Goal: Navigation & Orientation: Find specific page/section

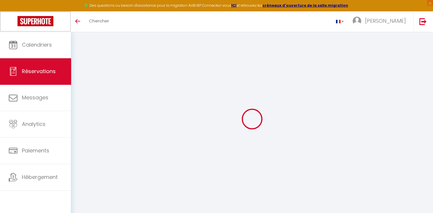
click at [41, 31] on link at bounding box center [35, 21] width 71 height 20
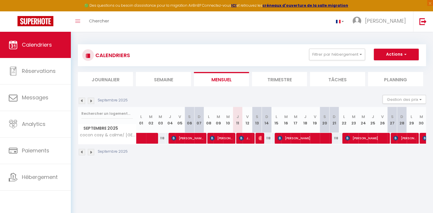
click at [89, 99] on img at bounding box center [91, 101] width 6 height 6
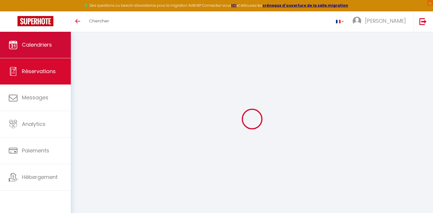
click at [59, 33] on link "Calendriers" at bounding box center [35, 45] width 71 height 26
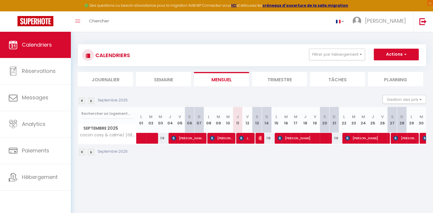
click at [91, 101] on img at bounding box center [91, 101] width 6 height 6
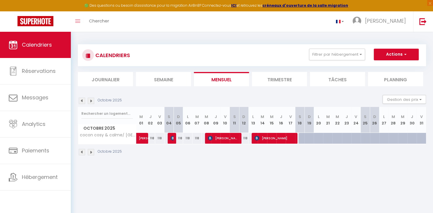
click at [83, 100] on img at bounding box center [82, 101] width 6 height 6
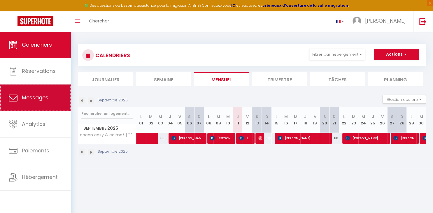
click at [45, 96] on span "Messages" at bounding box center [35, 97] width 27 height 7
select select "message"
